Goal: Task Accomplishment & Management: Manage account settings

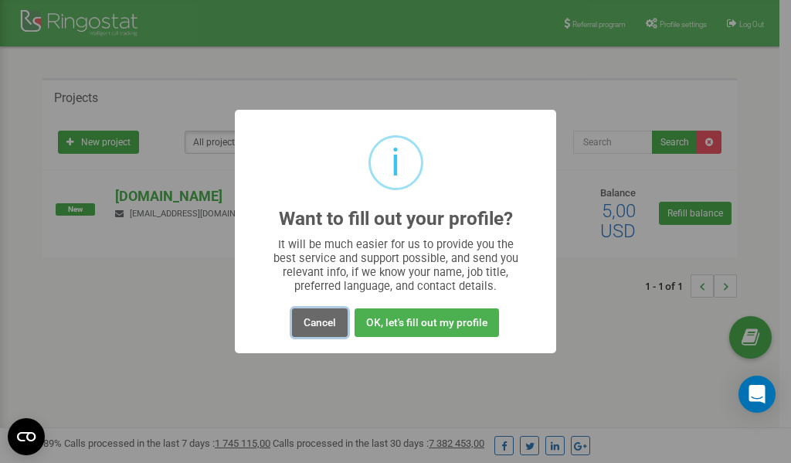
click at [320, 326] on button "Cancel" at bounding box center [320, 322] width 56 height 29
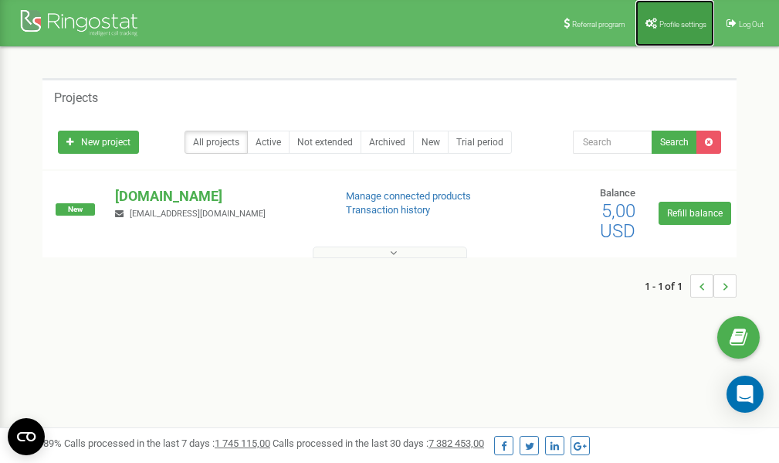
click at [676, 22] on span "Profile settings" at bounding box center [683, 24] width 47 height 8
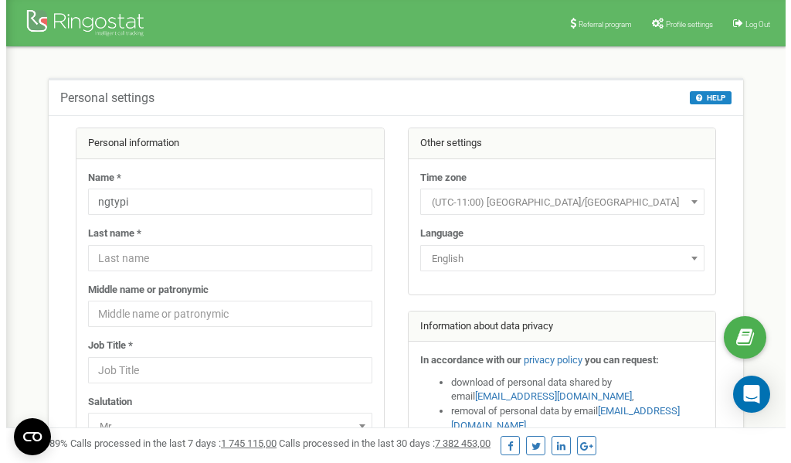
scroll to position [77, 0]
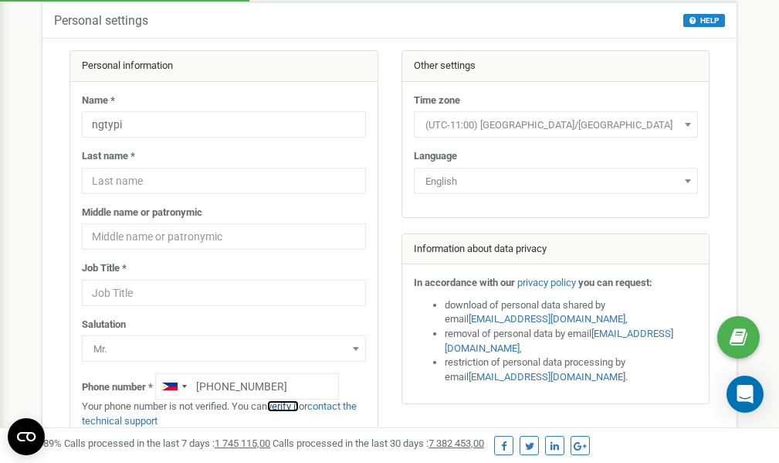
click at [293, 404] on link "verify it" at bounding box center [283, 406] width 32 height 12
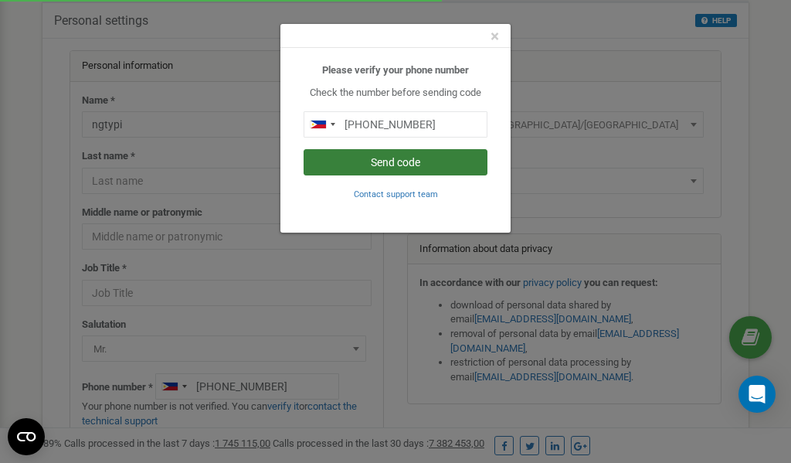
click at [402, 158] on button "Send code" at bounding box center [396, 162] width 184 height 26
